Goal: Information Seeking & Learning: Learn about a topic

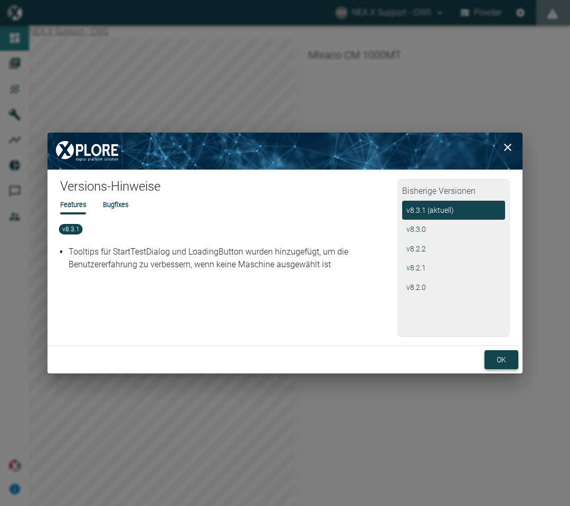
click at [501, 363] on button "ok" at bounding box center [502, 360] width 34 height 20
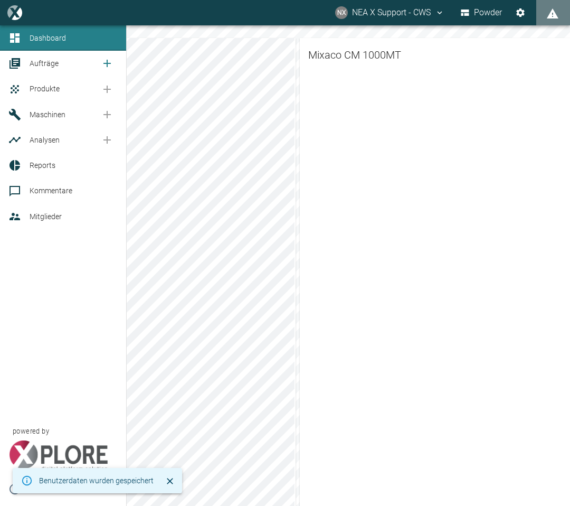
click at [39, 72] on link "Aufträge" at bounding box center [63, 63] width 126 height 25
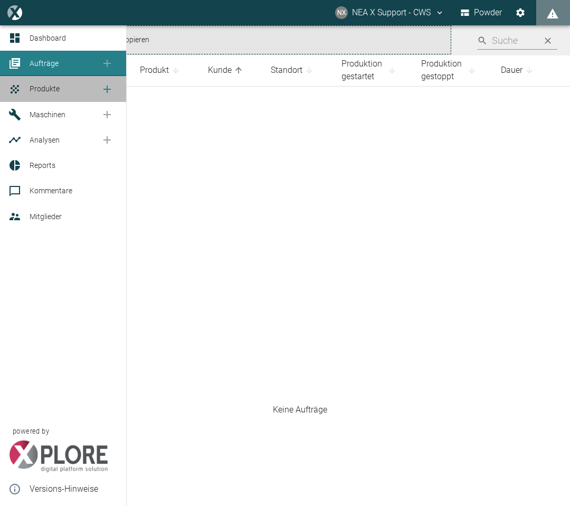
click at [42, 92] on span "Produkte" at bounding box center [45, 88] width 30 height 8
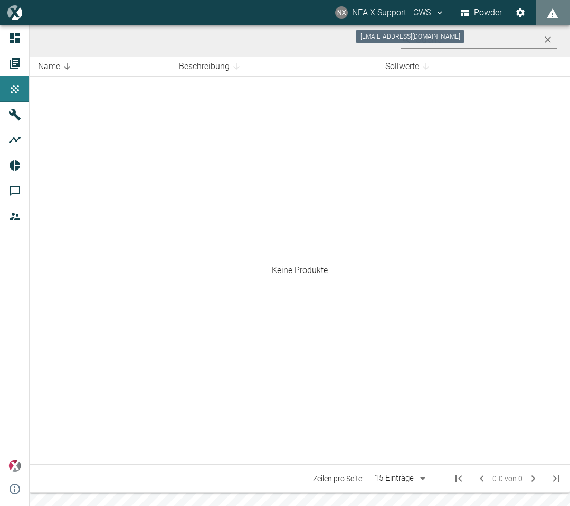
click at [434, 17] on button "NX NEA X Support - CWS" at bounding box center [390, 12] width 112 height 19
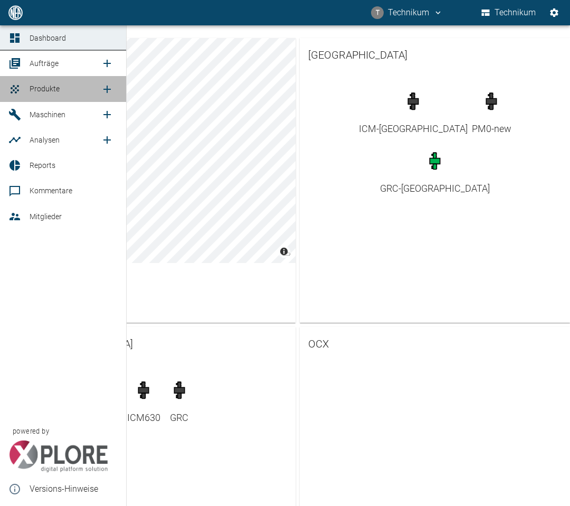
click at [71, 84] on span "Produkte" at bounding box center [65, 88] width 71 height 13
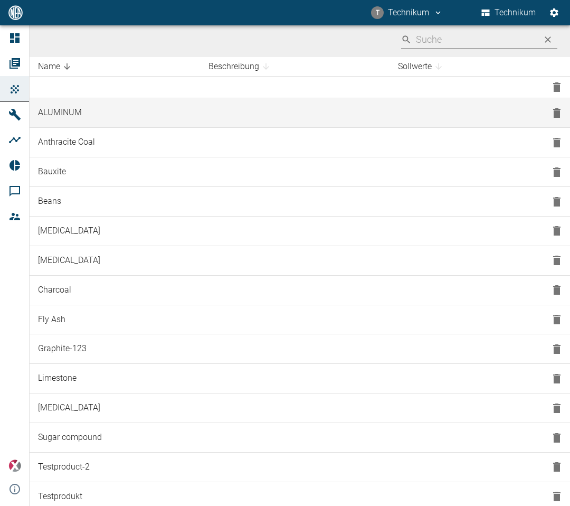
click at [320, 114] on td at bounding box center [295, 113] width 190 height 30
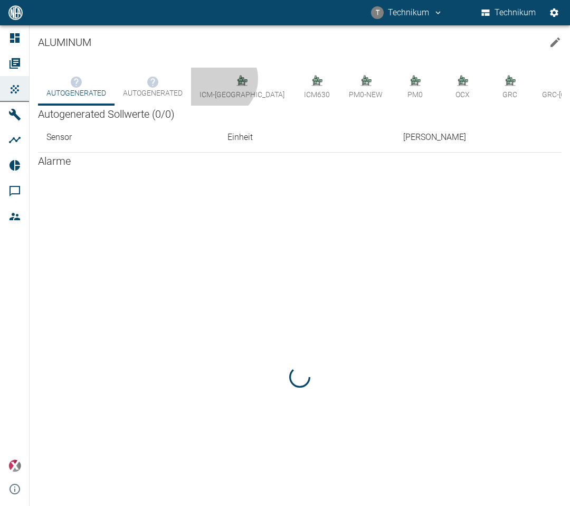
click at [237, 79] on icon "button" at bounding box center [242, 81] width 11 height 10
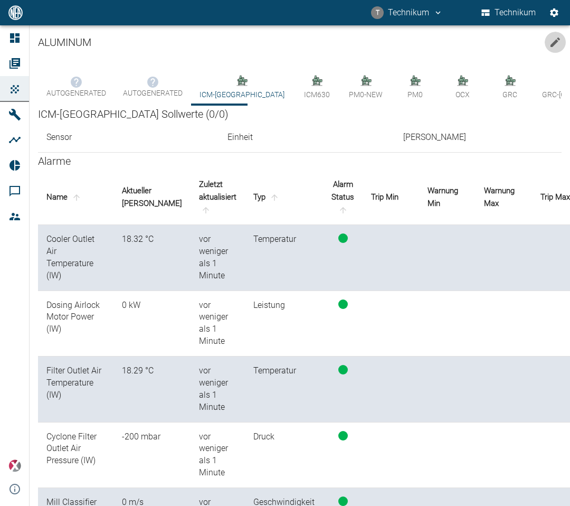
click at [555, 39] on icon "edit product" at bounding box center [556, 42] width 10 height 10
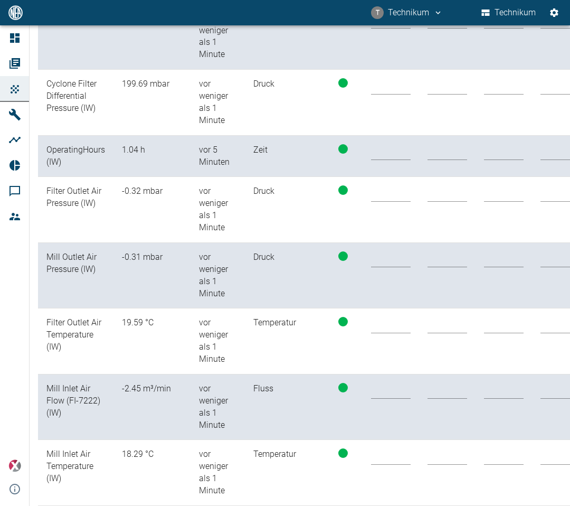
scroll to position [1654, 0]
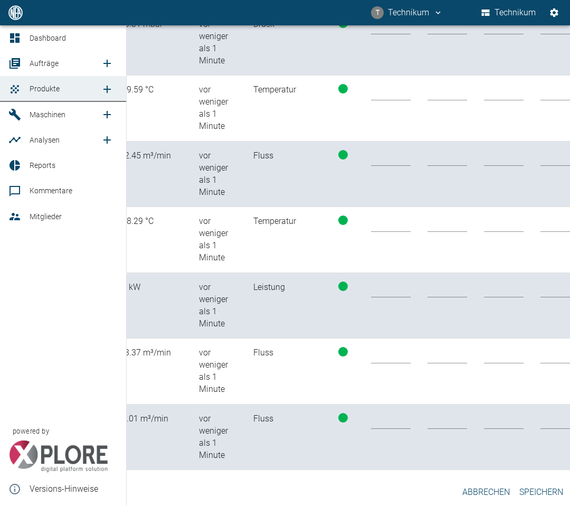
click at [21, 68] on icon at bounding box center [14, 63] width 13 height 13
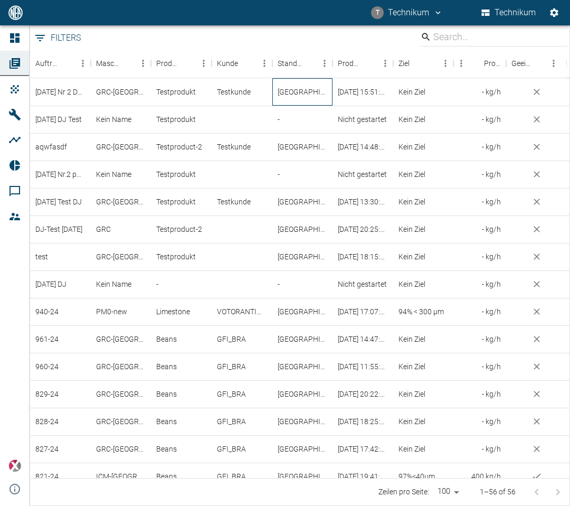
click at [313, 94] on div "Brazil" at bounding box center [302, 91] width 61 height 27
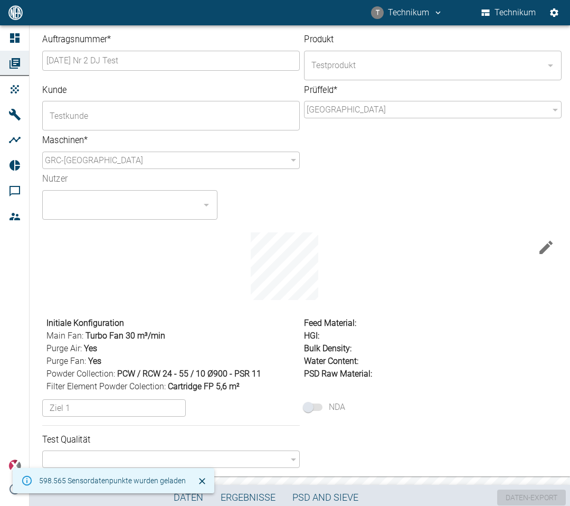
click at [540, 252] on icon "button" at bounding box center [547, 247] width 14 height 14
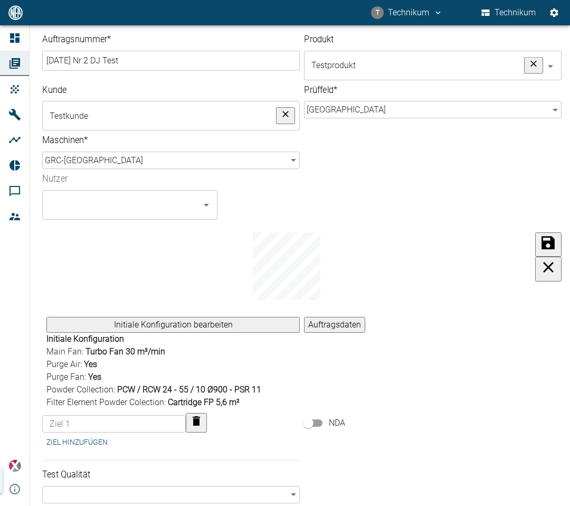
click at [542, 249] on icon "submit" at bounding box center [548, 242] width 13 height 13
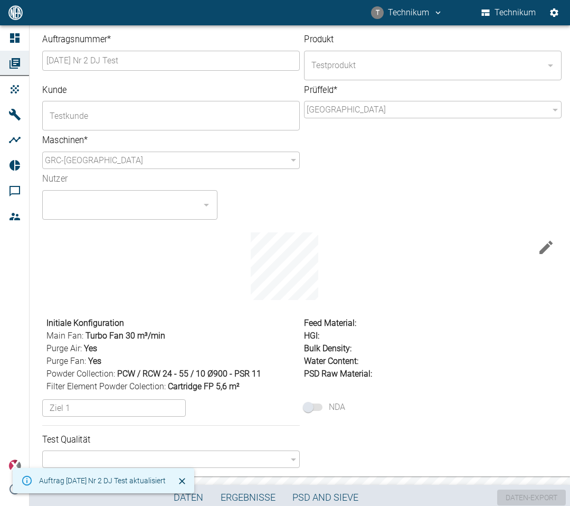
click at [404, 13] on button "T Technikum" at bounding box center [407, 12] width 75 height 19
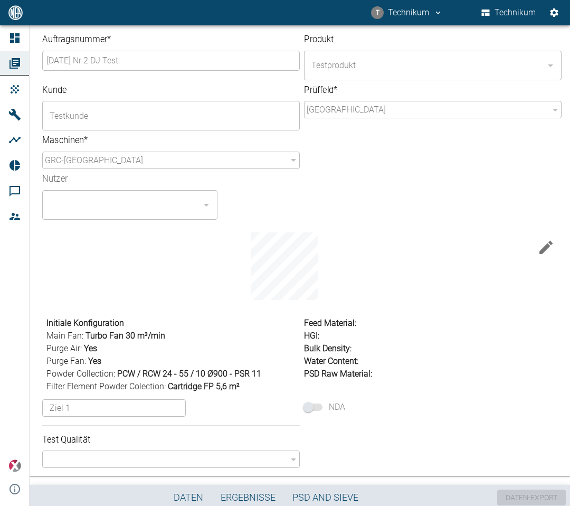
click at [439, 14] on icon "technikum@nea-x.de" at bounding box center [438, 13] width 10 height 10
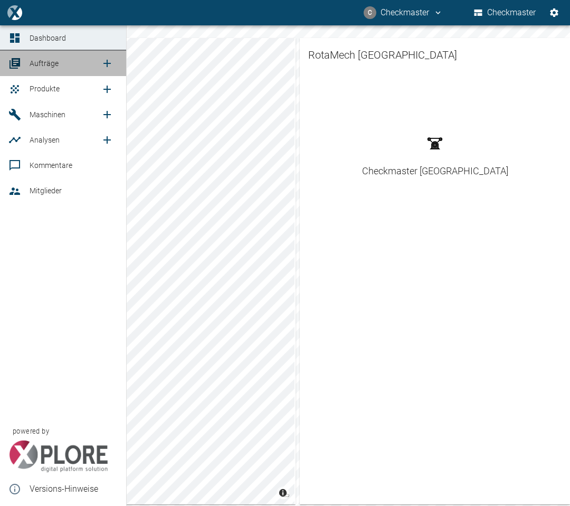
click at [54, 69] on span "Aufträge" at bounding box center [65, 63] width 71 height 13
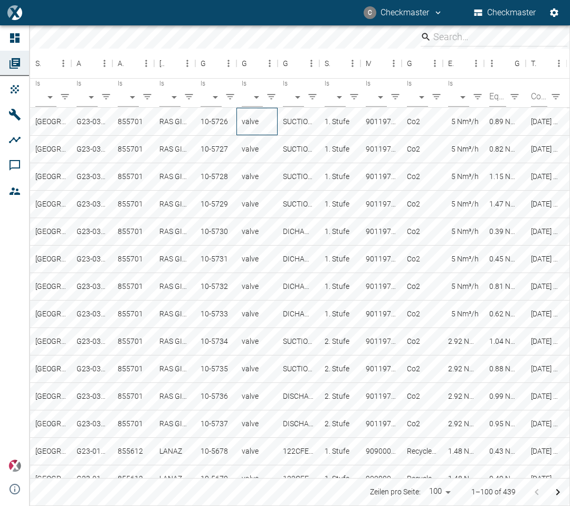
click at [271, 126] on div "valve" at bounding box center [257, 121] width 41 height 27
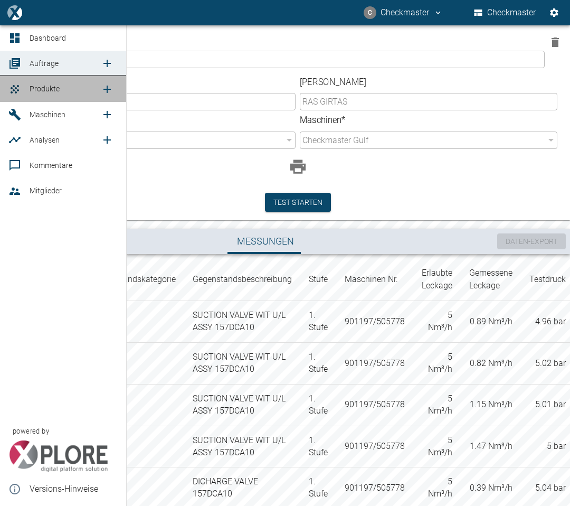
click at [40, 95] on span "Produkte" at bounding box center [65, 88] width 71 height 13
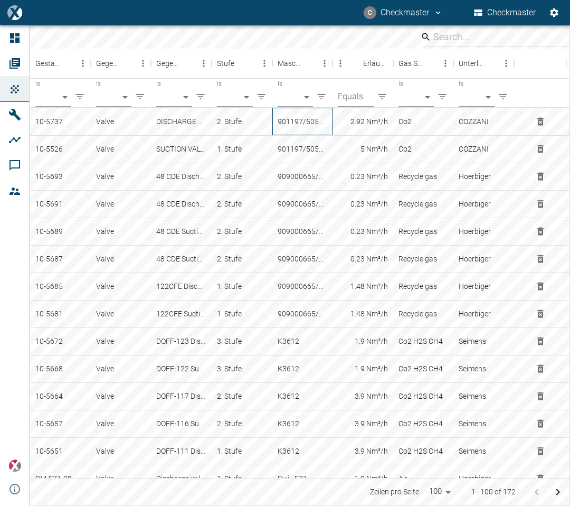
click at [332, 131] on div "901197/505778" at bounding box center [302, 121] width 61 height 27
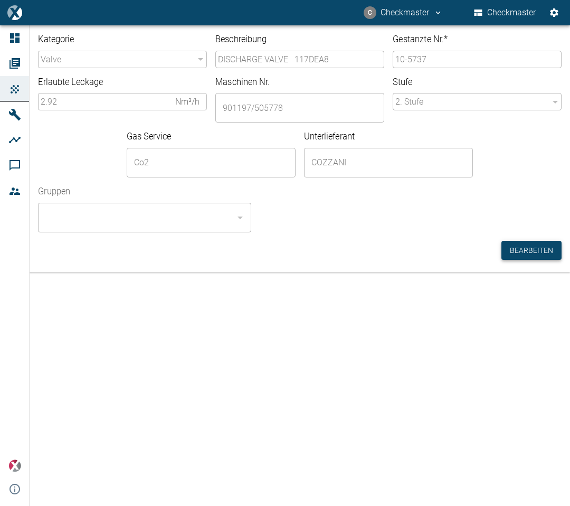
click at [554, 252] on button "Bearbeiten" at bounding box center [532, 251] width 60 height 20
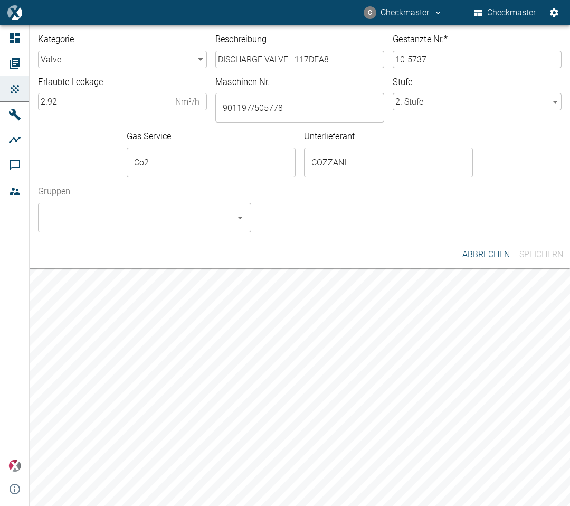
click at [487, 252] on button "Abbrechen" at bounding box center [486, 254] width 53 height 19
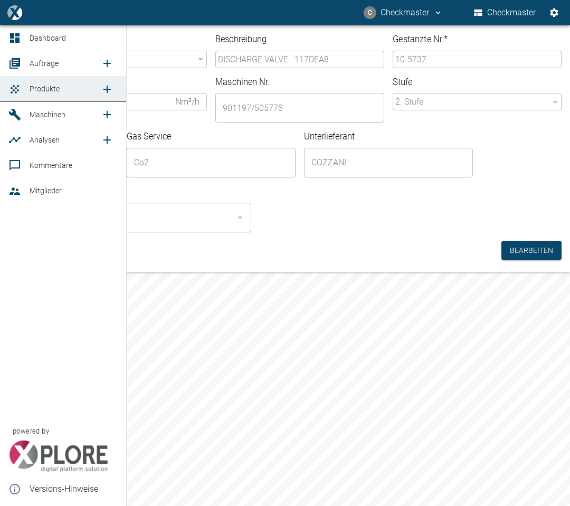
click at [28, 37] on link "Dashboard" at bounding box center [63, 37] width 126 height 25
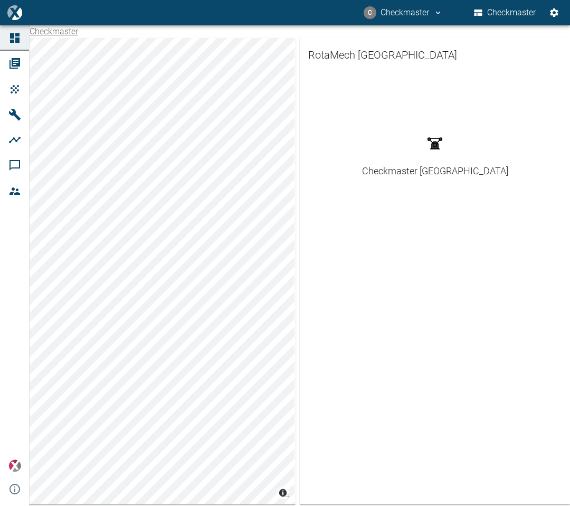
click at [424, 12] on button "C Checkmaster" at bounding box center [403, 12] width 82 height 19
click at [402, 44] on span "Ausloggen" at bounding box center [417, 42] width 40 height 13
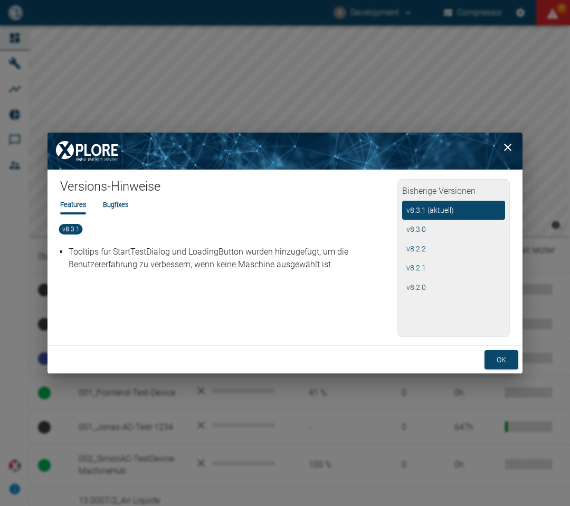
click at [106, 215] on div "Features Bugfixes" at bounding box center [228, 213] width 337 height 27
click at [116, 207] on li "Bugfixes" at bounding box center [115, 205] width 25 height 10
click at [498, 360] on button "ok" at bounding box center [502, 360] width 34 height 20
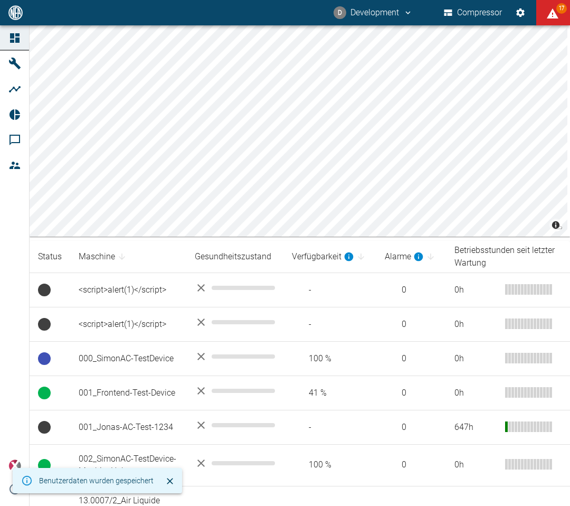
click at [386, 14] on button "D Development" at bounding box center [373, 12] width 82 height 19
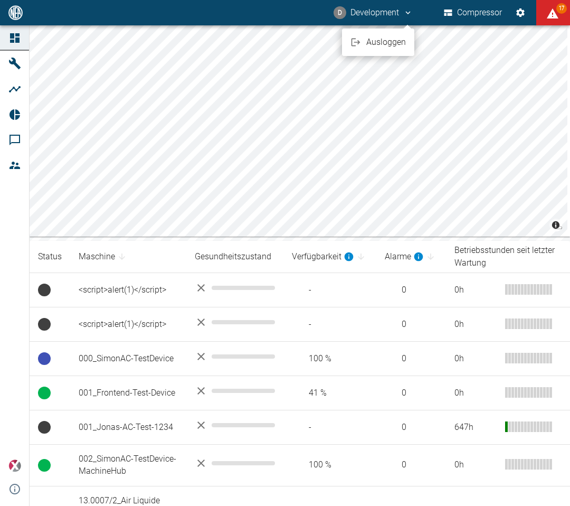
click at [378, 41] on span "Ausloggen" at bounding box center [386, 42] width 40 height 13
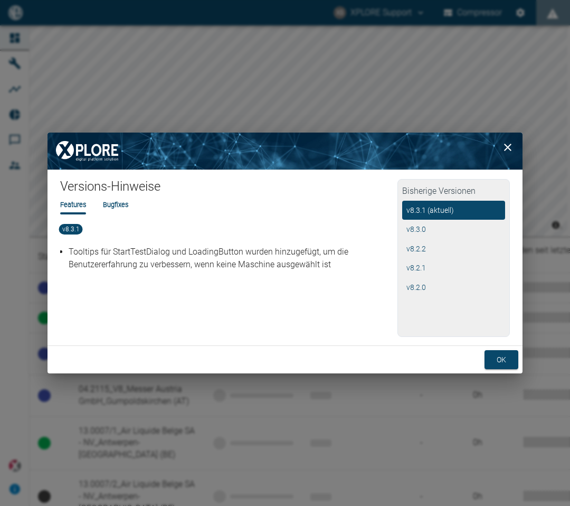
click at [117, 205] on li "Bugfixes" at bounding box center [115, 205] width 25 height 10
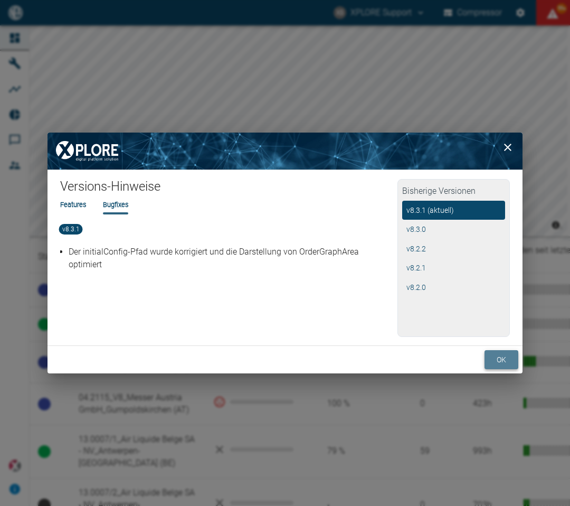
click at [512, 360] on button "ok" at bounding box center [502, 360] width 34 height 20
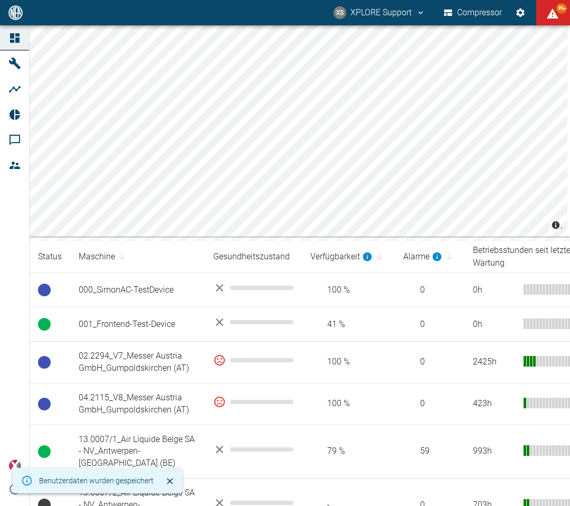
click at [171, 480] on icon "Schließen" at bounding box center [170, 481] width 11 height 11
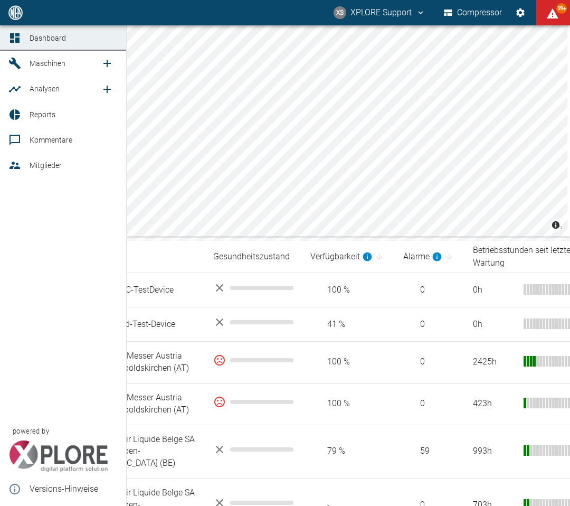
click at [17, 487] on icon at bounding box center [14, 489] width 13 height 13
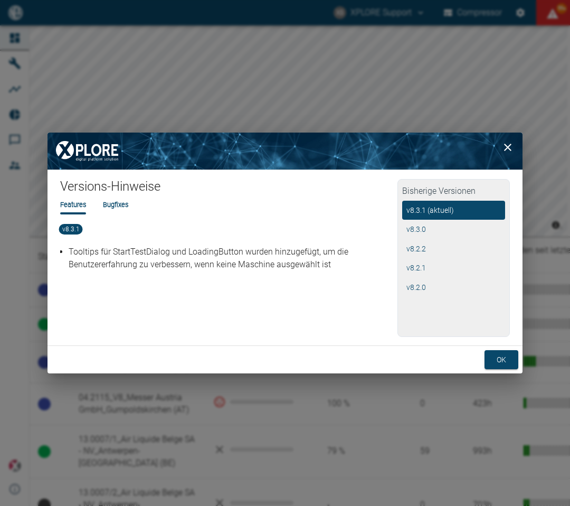
click at [120, 206] on li "Bugfixes" at bounding box center [115, 205] width 25 height 10
click at [501, 361] on button "ok" at bounding box center [502, 360] width 34 height 20
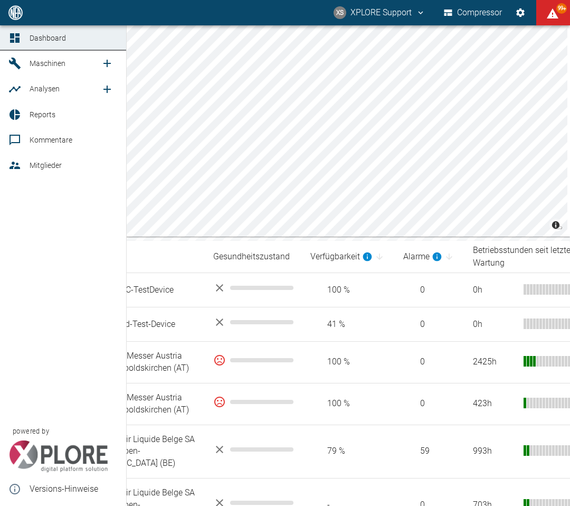
click at [39, 74] on link "Maschinen" at bounding box center [63, 63] width 126 height 25
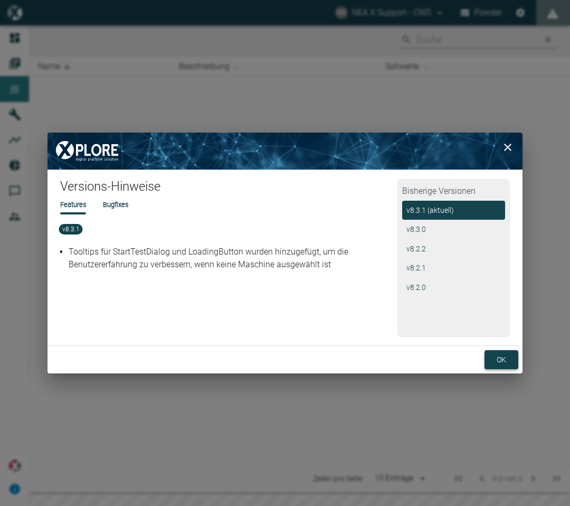
click at [509, 360] on button "ok" at bounding box center [502, 360] width 34 height 20
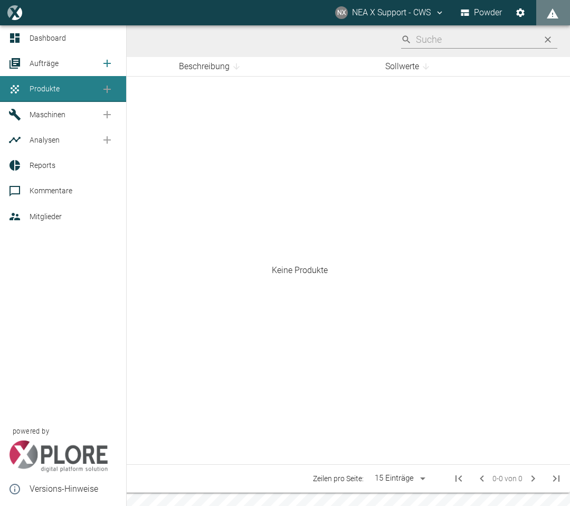
click at [22, 65] on div at bounding box center [16, 63] width 16 height 13
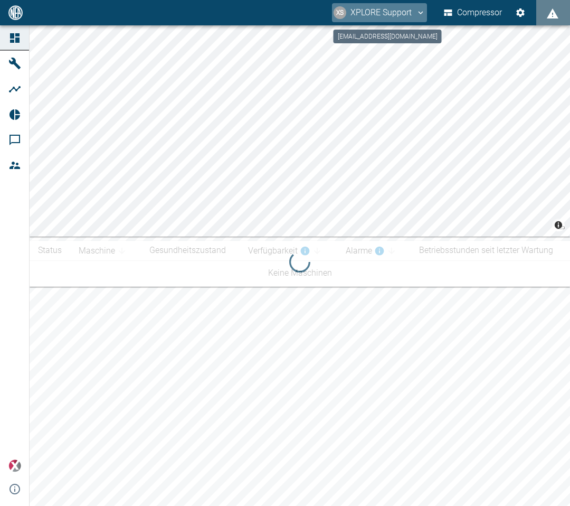
click at [368, 19] on button "XS XPLORE Support" at bounding box center [379, 12] width 95 height 19
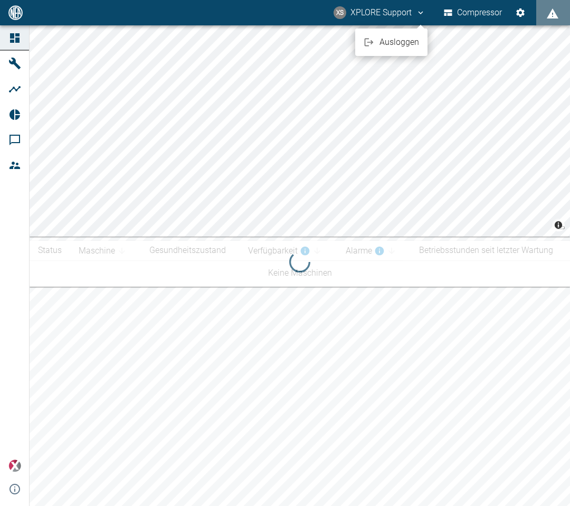
click at [373, 45] on icon at bounding box center [369, 42] width 11 height 11
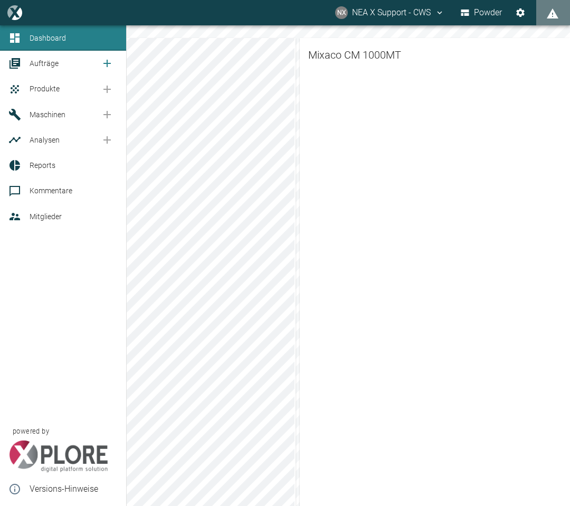
click at [27, 62] on link "Aufträge" at bounding box center [63, 63] width 126 height 25
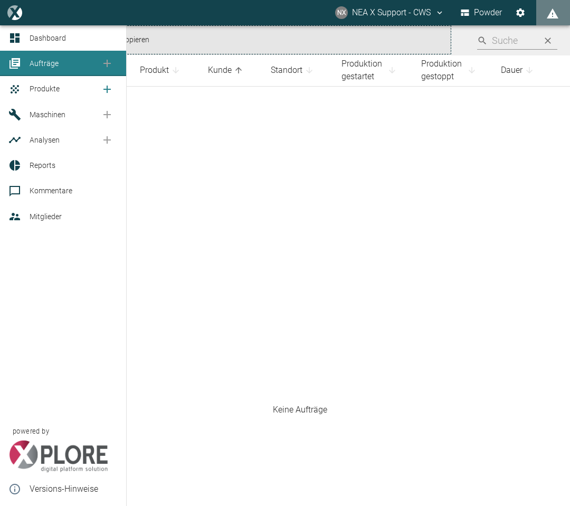
click at [30, 95] on span "Produkte" at bounding box center [65, 88] width 71 height 13
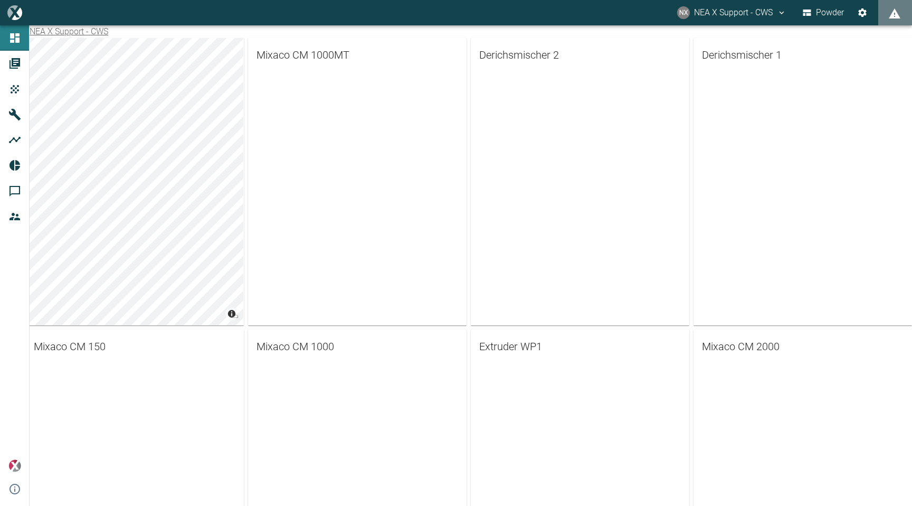
click at [773, 13] on button "NX NEA X Support - CWS" at bounding box center [732, 12] width 112 height 19
click at [742, 42] on span "Ausloggen" at bounding box center [761, 42] width 40 height 13
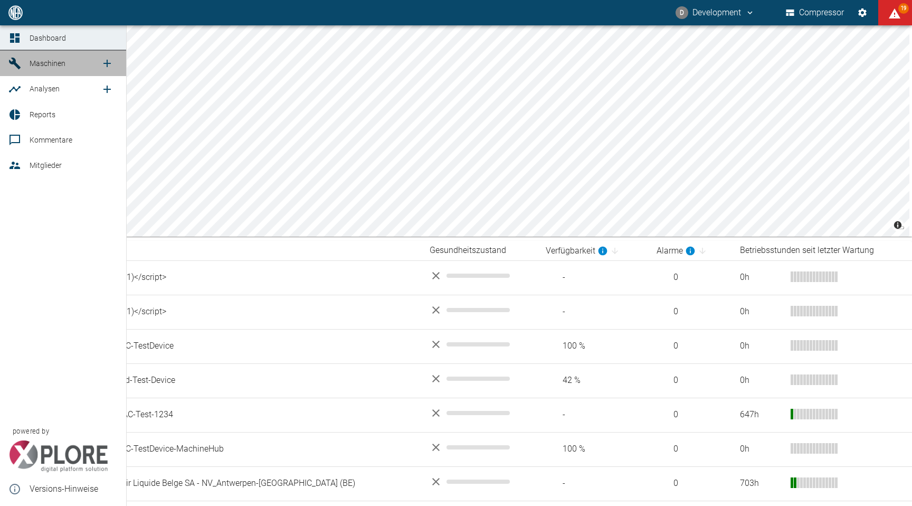
click at [29, 60] on link "Maschinen" at bounding box center [63, 63] width 126 height 25
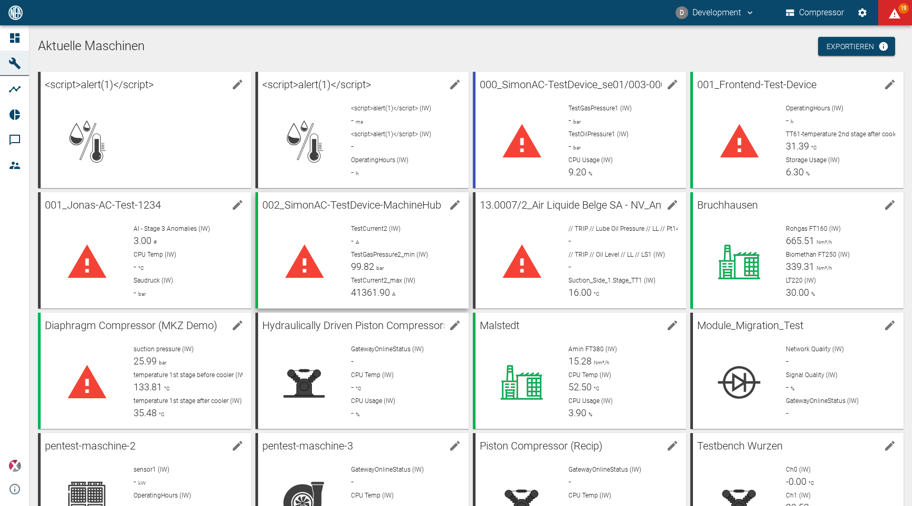
click at [424, 248] on div "TestCurrent2 (IW) - A TestGasPressure2_min (IW) 99.82 bar TestCurrent2_max (IW)…" at bounding box center [402, 257] width 118 height 84
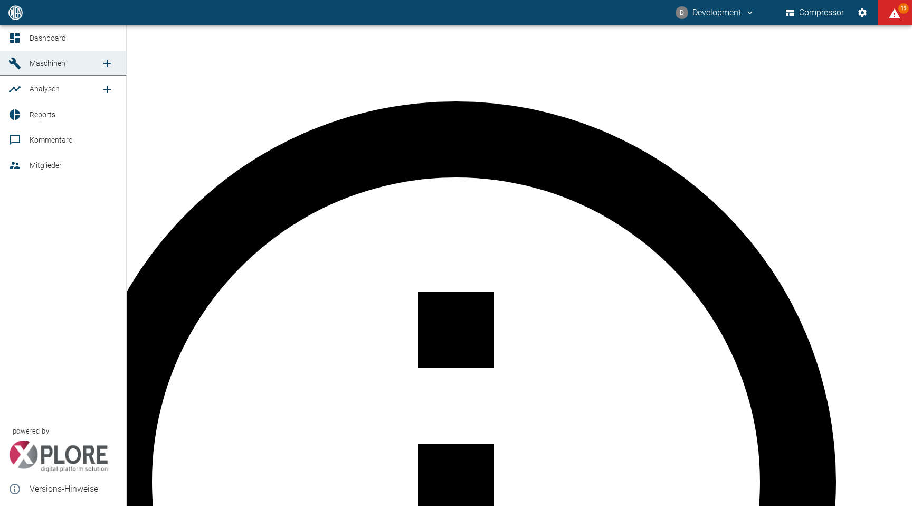
click at [21, 40] on div at bounding box center [16, 38] width 16 height 13
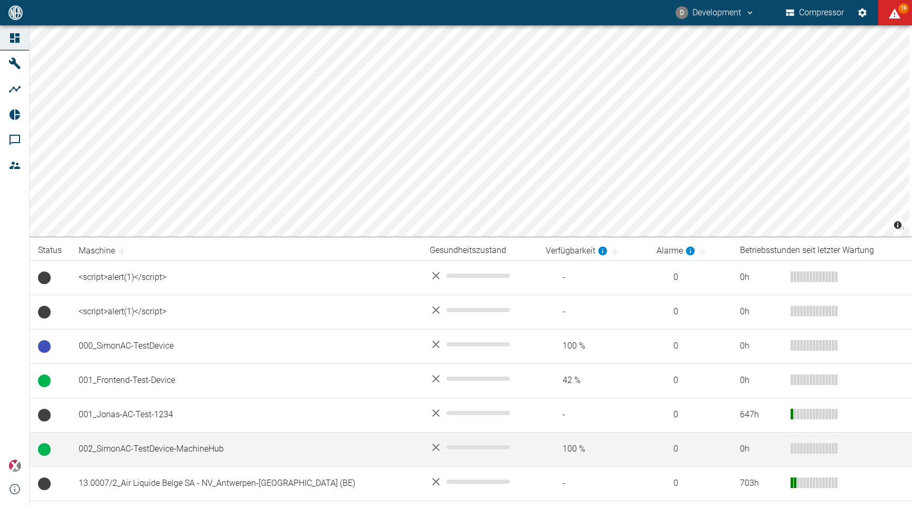
click at [212, 450] on td "002_SimonAC-TestDevice-MachineHub" at bounding box center [245, 449] width 351 height 34
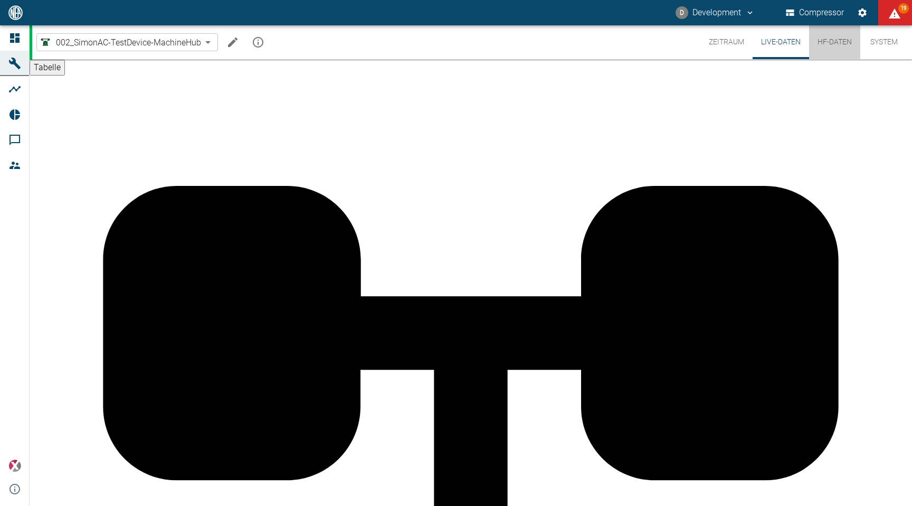
click at [826, 50] on button "HF-Daten" at bounding box center [834, 42] width 51 height 34
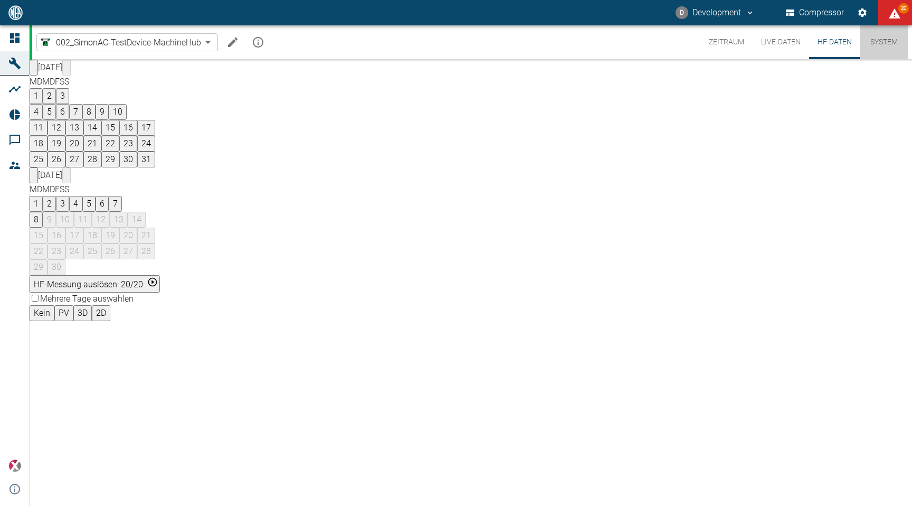
click at [870, 49] on button "System" at bounding box center [885, 42] width 48 height 34
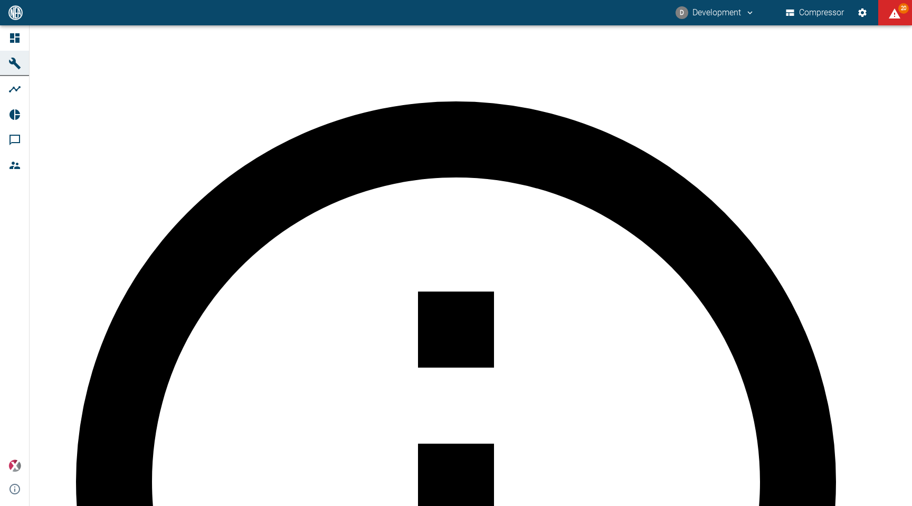
scroll to position [612, 0]
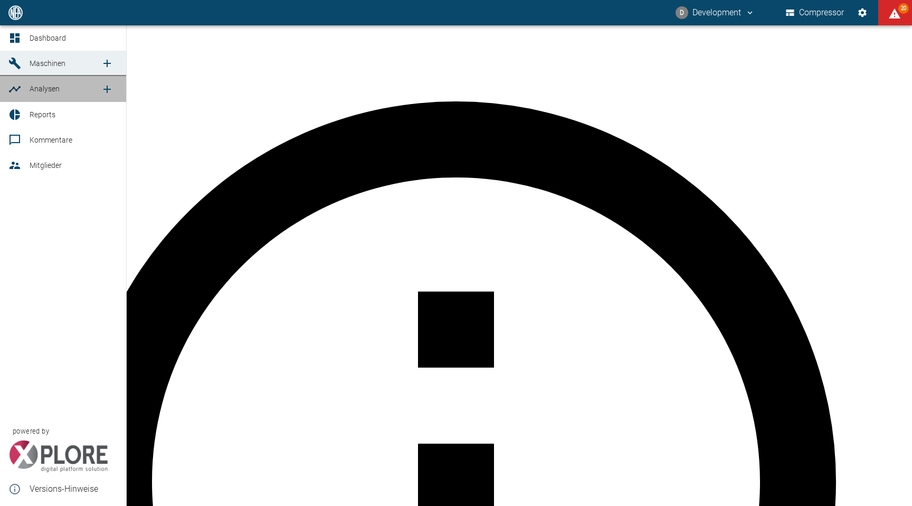
click at [24, 93] on link "Analysen" at bounding box center [63, 88] width 126 height 25
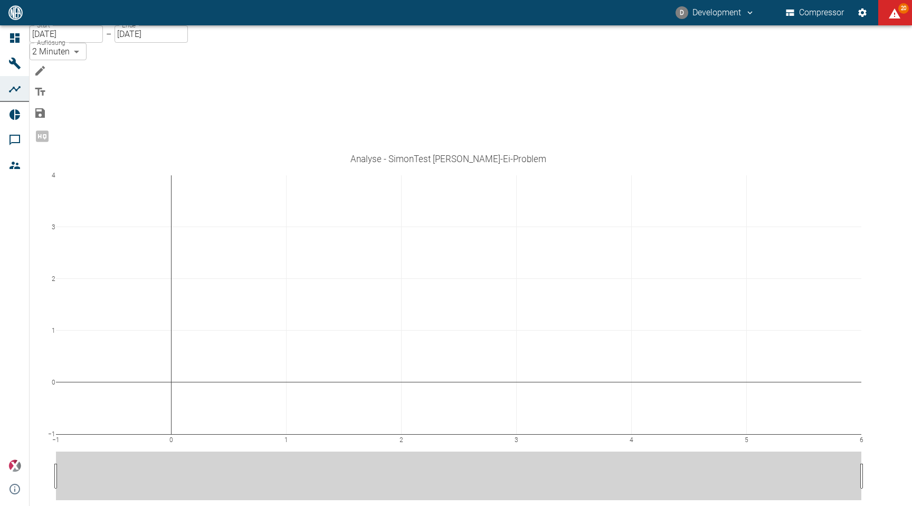
click at [51, 60] on button "Bearbeiten" at bounding box center [40, 70] width 21 height 21
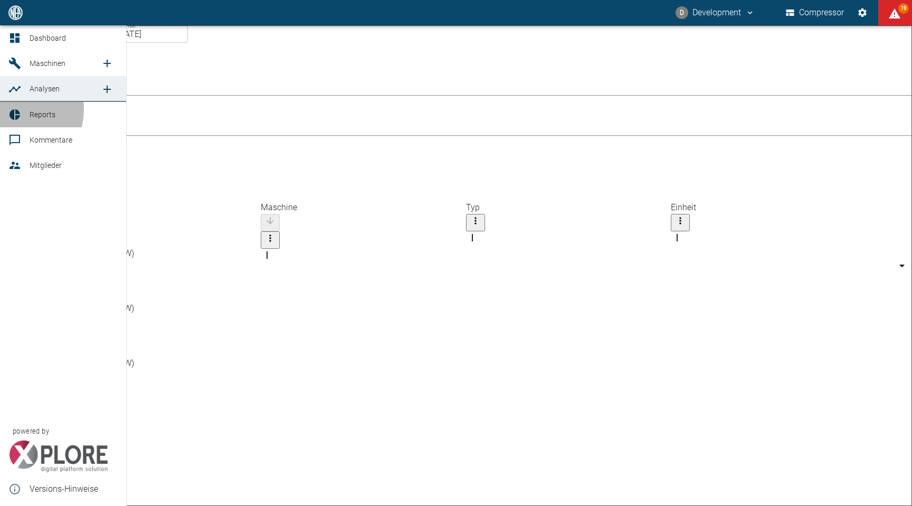
click at [13, 110] on icon at bounding box center [15, 114] width 11 height 11
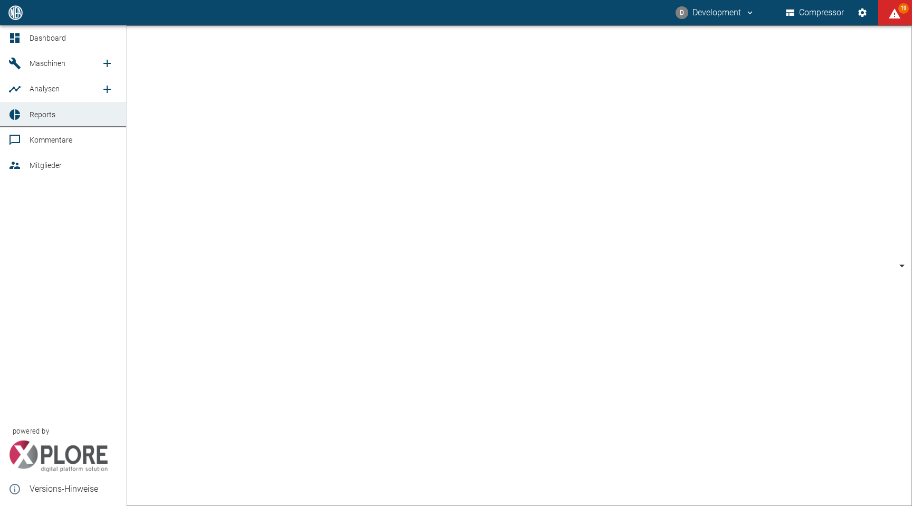
click at [87, 152] on link "Kommentare" at bounding box center [63, 139] width 126 height 25
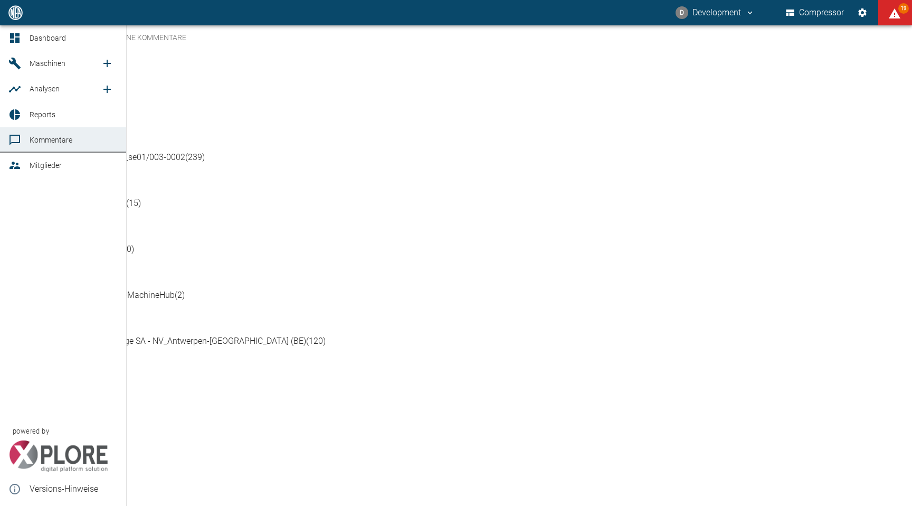
click at [77, 166] on span "Mitglieder" at bounding box center [74, 165] width 88 height 13
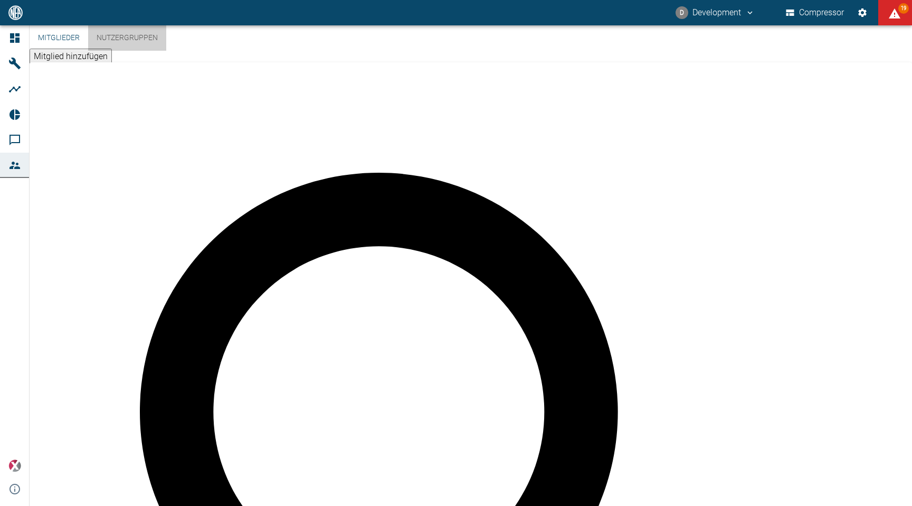
click at [141, 51] on button "Nutzergruppen" at bounding box center [127, 37] width 78 height 25
click at [63, 51] on button "Mitglieder" at bounding box center [59, 37] width 59 height 25
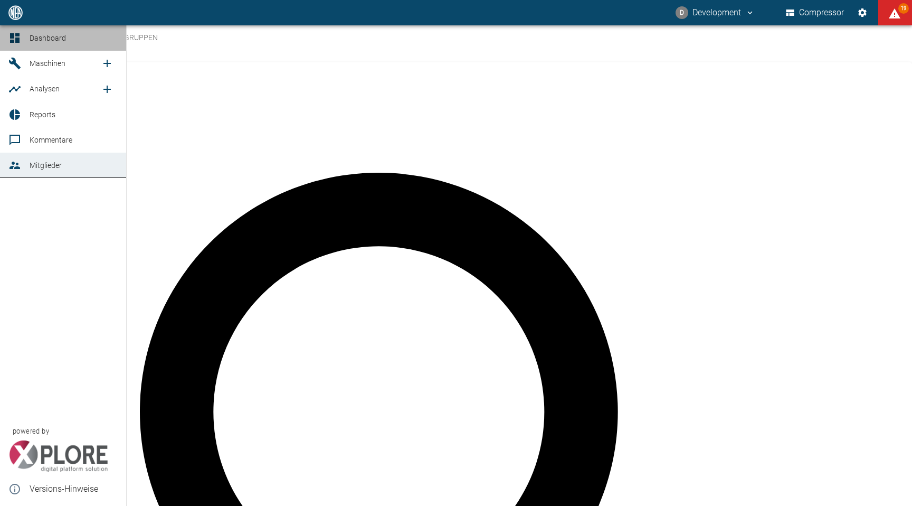
click at [7, 39] on link "Dashboard" at bounding box center [63, 37] width 126 height 25
